Goal: Task Accomplishment & Management: Manage account settings

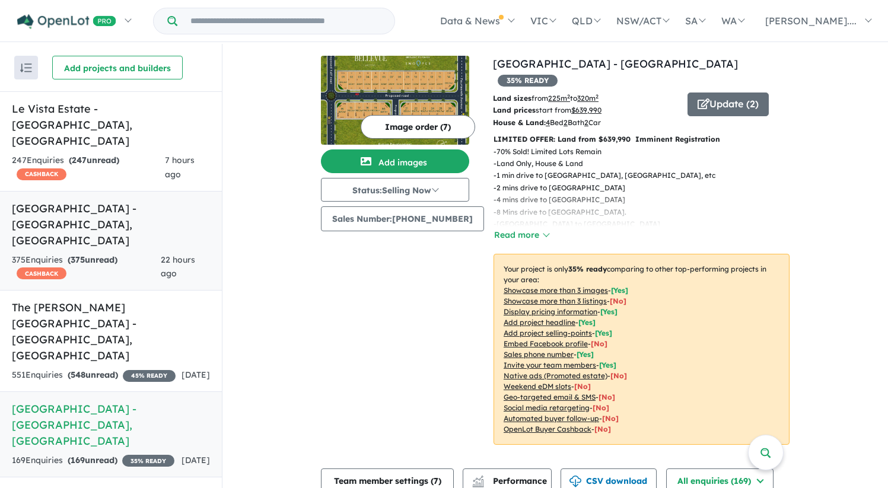
click at [135, 200] on h5 "Leppington Square Estate - Leppington , NSW" at bounding box center [111, 224] width 198 height 48
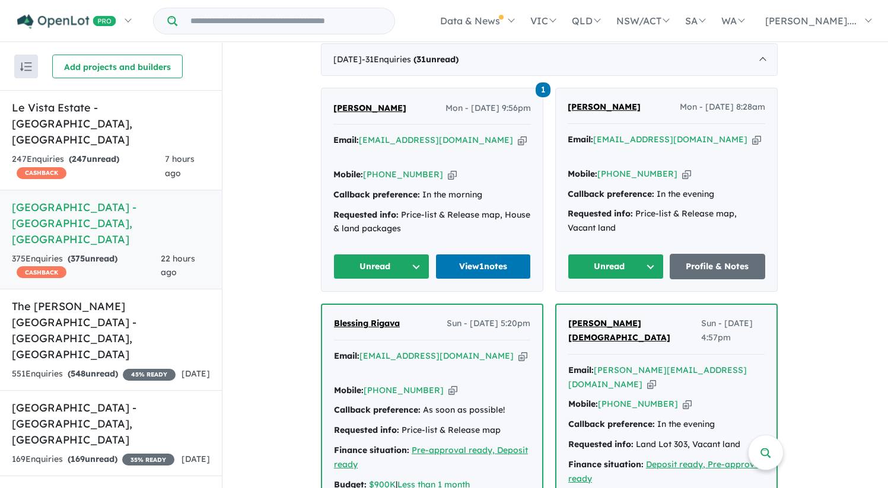
scroll to position [473, 0]
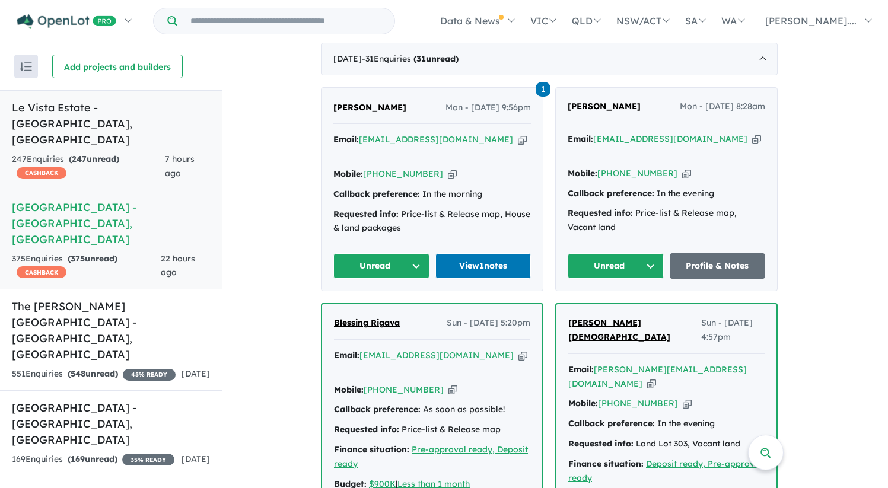
click at [130, 110] on h5 "Le Vista Estate - Austral , NSW" at bounding box center [111, 124] width 198 height 48
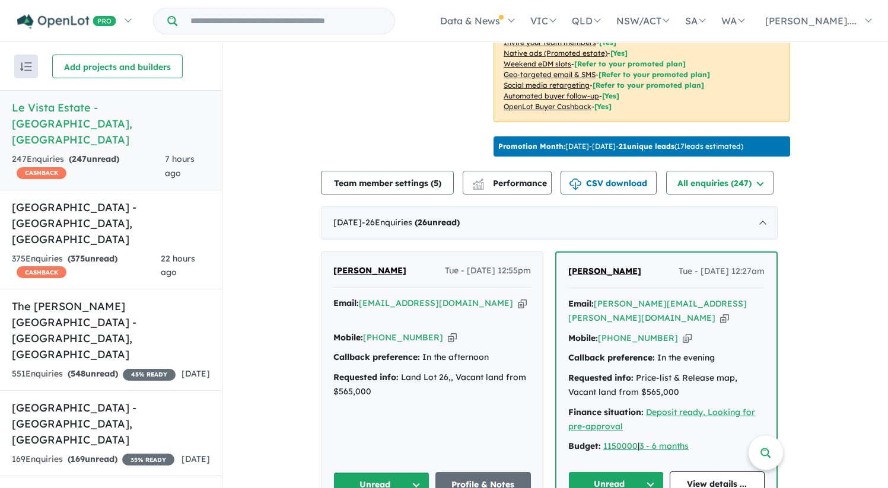
scroll to position [311, 0]
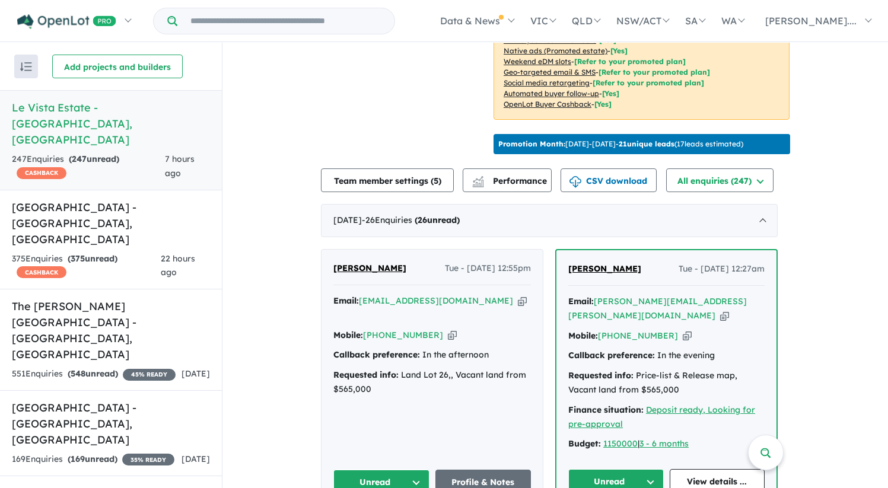
click at [610, 264] on span "Abhinay Gurung" at bounding box center [604, 268] width 73 height 11
click at [0, 0] on div "Homepage My Dashboard (4) Buyer Demand Index Suburb/Council Report Sales Traini…" at bounding box center [444, 221] width 888 height 445
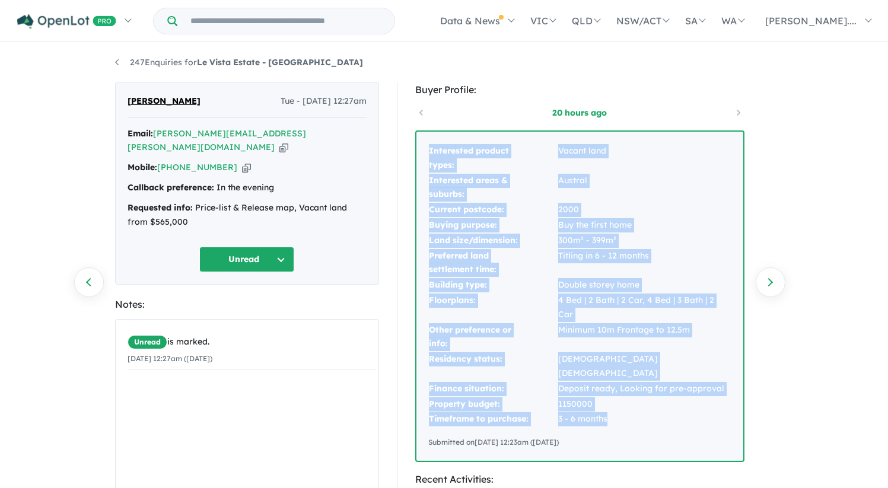
drag, startPoint x: 429, startPoint y: 151, endPoint x: 623, endPoint y: 396, distance: 312.5
click at [623, 396] on tbody "Interested product types: Vacant land Interested areas & suburbs: Austral Curre…" at bounding box center [579, 286] width 303 height 284
copy tbody "Interested product types: Vacant land Interested areas & suburbs: Austral Curre…"
